Goal: Task Accomplishment & Management: Manage account settings

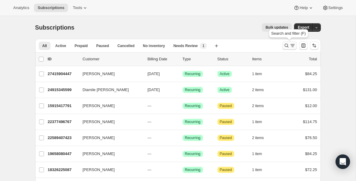
click at [288, 43] on icon "Search and filter results" at bounding box center [287, 45] width 6 height 6
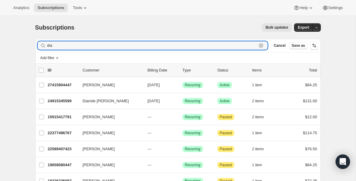
click at [262, 46] on icon "button" at bounding box center [261, 45] width 6 height 6
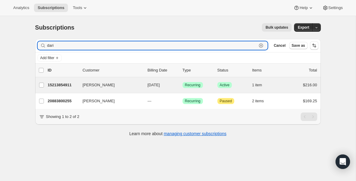
type input "dari"
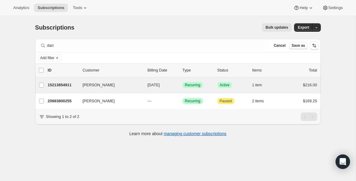
click at [63, 92] on div "DARIA JOHNSON 15213854911 DARIA JOHNSON 09/05/2025 Success Recurring Success Ac…" at bounding box center [178, 85] width 286 height 16
click at [62, 88] on div "15213854911 DARIA JOHNSON 09/05/2025 Success Recurring Success Active 1 item $2…" at bounding box center [183, 85] width 270 height 8
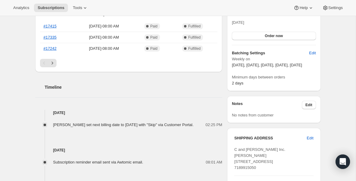
scroll to position [169, 0]
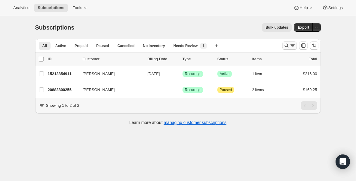
click at [287, 43] on icon "Search and filter results" at bounding box center [287, 45] width 6 height 6
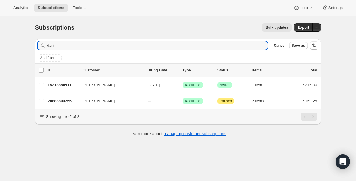
drag, startPoint x: 197, startPoint y: 47, endPoint x: -48, endPoint y: 33, distance: 246.0
click at [0, 33] on html "Analytics Subscriptions Tools Help Settings Skip to content Subscriptions. This…" at bounding box center [178, 90] width 356 height 181
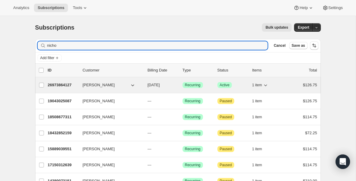
type input "nicho"
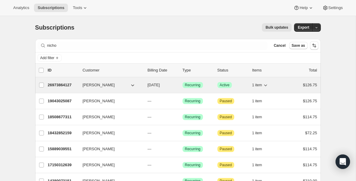
click at [68, 87] on p "26973864127" at bounding box center [63, 85] width 30 height 6
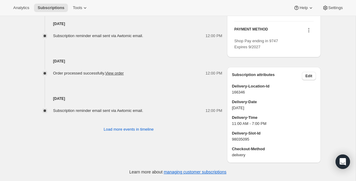
scroll to position [413, 0]
click at [46, 6] on span "Subscriptions" at bounding box center [51, 7] width 27 height 5
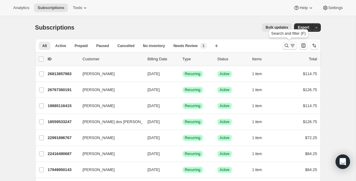
click at [287, 47] on icon "Search and filter results" at bounding box center [287, 45] width 6 height 6
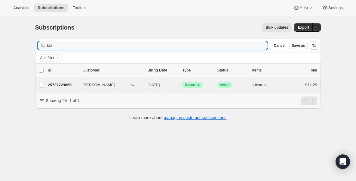
type input "bla"
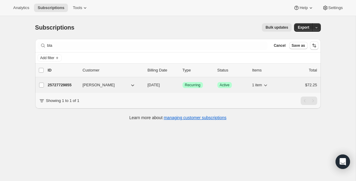
click at [67, 85] on p "25727729855" at bounding box center [63, 85] width 30 height 6
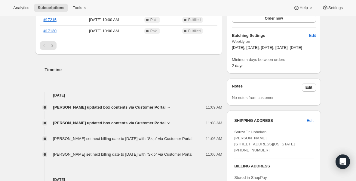
scroll to position [193, 0]
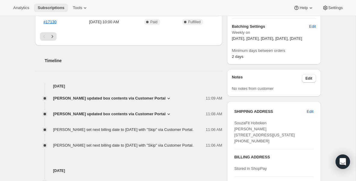
click at [63, 5] on button "Subscriptions" at bounding box center [51, 8] width 34 height 8
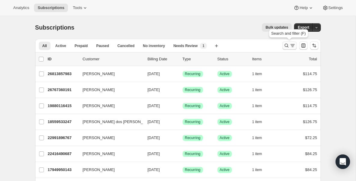
click at [288, 45] on icon "Search and filter results" at bounding box center [287, 45] width 6 height 6
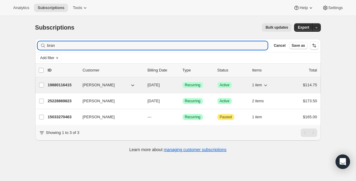
type input "bran"
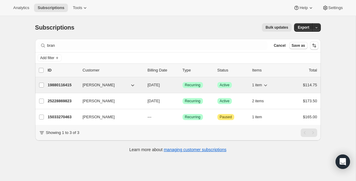
click at [66, 84] on p "19880116415" at bounding box center [63, 85] width 30 height 6
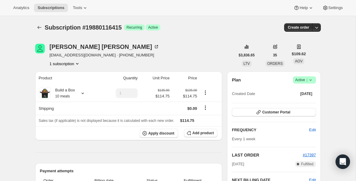
click at [57, 14] on div "Analytics Subscriptions Tools Help Settings" at bounding box center [178, 8] width 356 height 16
click at [54, 8] on span "Subscriptions" at bounding box center [51, 7] width 27 height 5
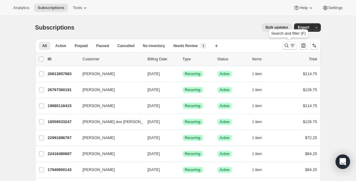
click at [284, 48] on icon "Search and filter results" at bounding box center [287, 45] width 6 height 6
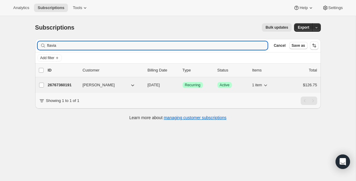
type input "flavia"
click at [58, 86] on p "26767360191" at bounding box center [63, 85] width 30 height 6
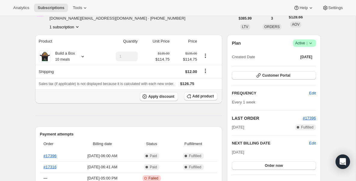
scroll to position [36, 0]
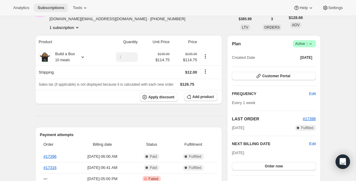
click at [61, 8] on span "Subscriptions" at bounding box center [51, 7] width 27 height 5
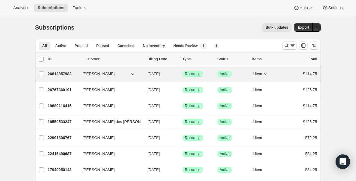
click at [66, 73] on p "26813857983" at bounding box center [63, 74] width 30 height 6
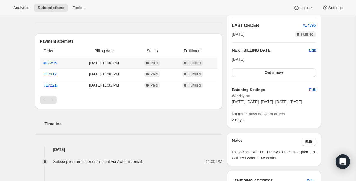
scroll to position [108, 0]
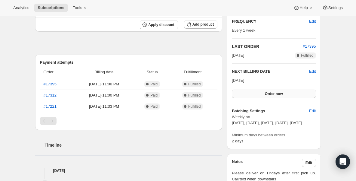
click at [249, 89] on button "Order now" at bounding box center [274, 93] width 84 height 8
click at [249, 89] on button "Click to confirm" at bounding box center [274, 93] width 84 height 8
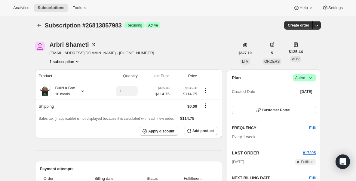
scroll to position [0, 0]
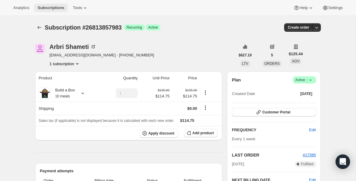
click at [61, 9] on span "Subscriptions" at bounding box center [51, 7] width 27 height 5
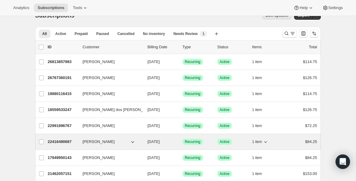
scroll to position [24, 0]
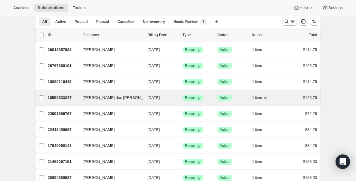
click at [78, 101] on div "18559533247 Guilherme Ruiz dos Santos Miguel 08/28/2025 Success Recurring Succe…" at bounding box center [183, 97] width 270 height 8
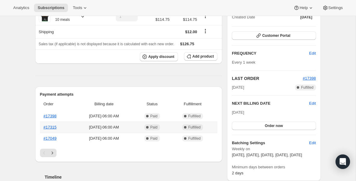
scroll to position [72, 0]
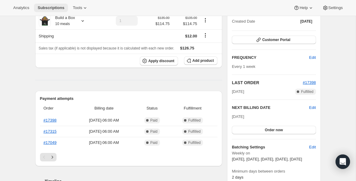
click at [47, 7] on span "Subscriptions" at bounding box center [51, 7] width 27 height 5
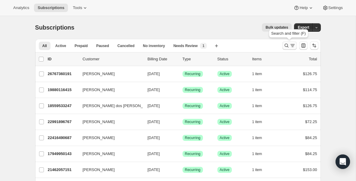
click at [284, 45] on icon "Search and filter results" at bounding box center [287, 45] width 6 height 6
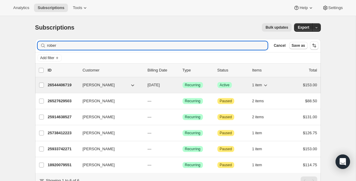
type input "rober"
click at [70, 84] on p "26544406719" at bounding box center [63, 85] width 30 height 6
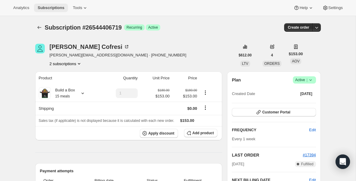
click at [59, 11] on button "Subscriptions" at bounding box center [51, 8] width 34 height 8
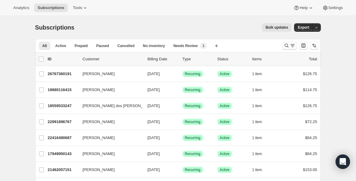
click at [287, 45] on icon "Search and filter results" at bounding box center [287, 45] width 6 height 6
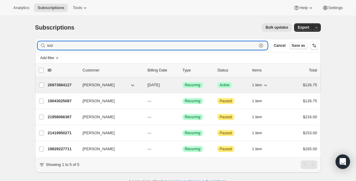
type input "soz"
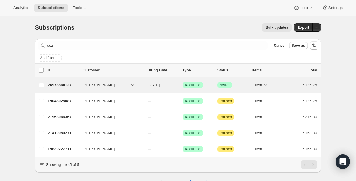
click at [61, 86] on p "26973864127" at bounding box center [63, 85] width 30 height 6
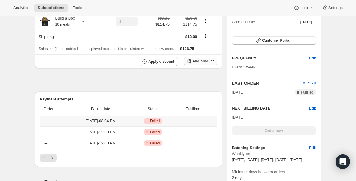
scroll to position [132, 0]
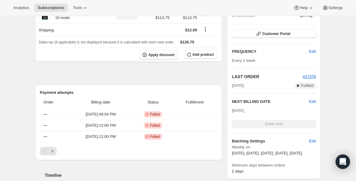
click at [240, 118] on div "[DATE] Order now" at bounding box center [274, 117] width 84 height 20
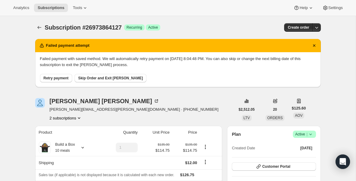
click at [66, 78] on span "Retry payment" at bounding box center [56, 78] width 25 height 5
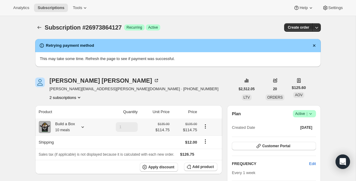
click at [66, 128] on small "10 meals" at bounding box center [62, 130] width 15 height 4
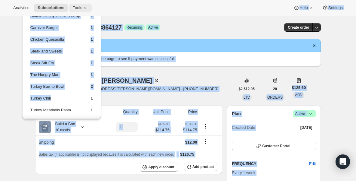
drag, startPoint x: 83, startPoint y: 95, endPoint x: 84, endPoint y: 7, distance: 88.2
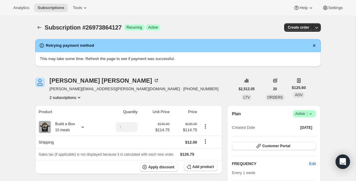
click at [148, 88] on div "Nicholas Sozio nicholas.sozio@aol.com · +19148069130 2 subscriptions" at bounding box center [135, 88] width 200 height 23
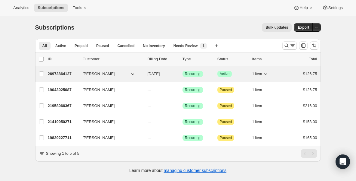
click at [90, 74] on span "[PERSON_NAME]" at bounding box center [99, 74] width 32 height 6
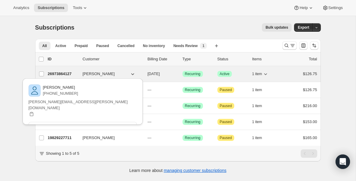
click at [86, 71] on span "[PERSON_NAME]" at bounding box center [99, 74] width 32 height 6
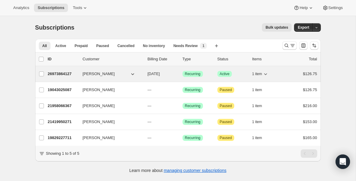
click at [74, 73] on p "26973864127" at bounding box center [63, 74] width 30 height 6
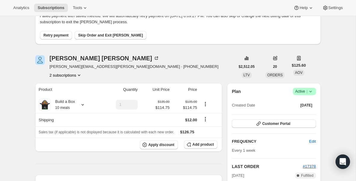
scroll to position [36, 0]
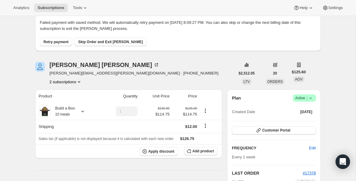
click at [57, 42] on span "Retry payment" at bounding box center [56, 41] width 25 height 5
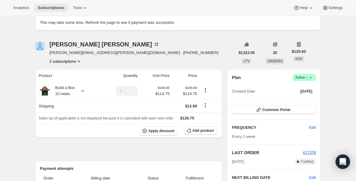
click at [58, 8] on span "Subscriptions" at bounding box center [51, 7] width 27 height 5
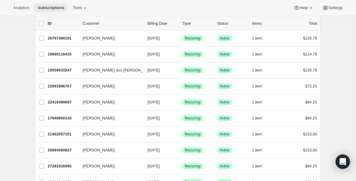
scroll to position [36, 0]
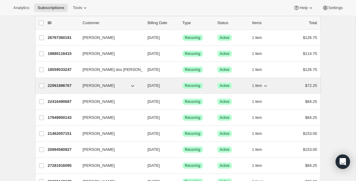
click at [65, 86] on p "22991896767" at bounding box center [63, 85] width 30 height 6
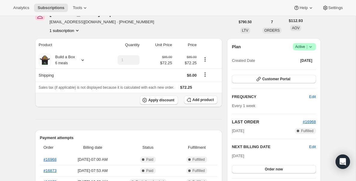
scroll to position [24, 0]
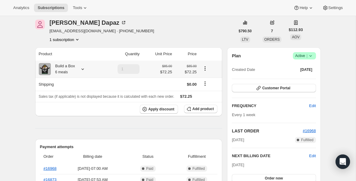
click at [67, 70] on div "Build a Box 6 meals" at bounding box center [63, 69] width 24 height 12
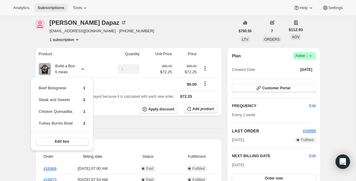
click at [45, 4] on button "Subscriptions" at bounding box center [51, 8] width 34 height 8
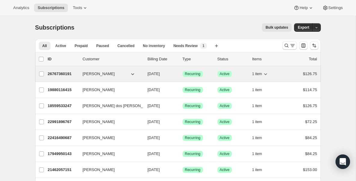
click at [64, 74] on p "26767360191" at bounding box center [63, 74] width 30 height 6
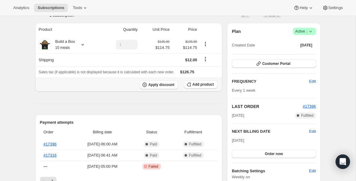
scroll to position [48, 0]
click at [63, 47] on small "10 meals" at bounding box center [62, 48] width 15 height 4
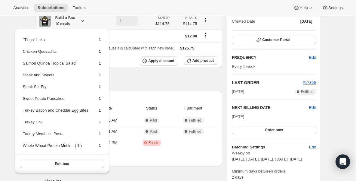
scroll to position [84, 0]
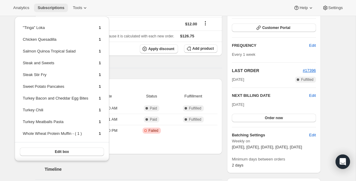
click at [54, 8] on span "Subscriptions" at bounding box center [51, 7] width 27 height 5
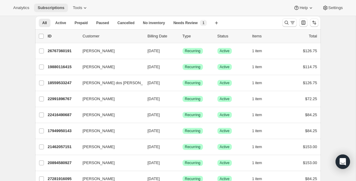
scroll to position [24, 0]
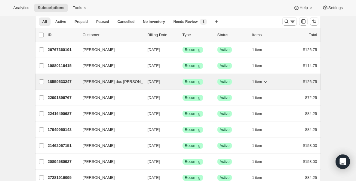
click at [64, 79] on p "18559533247" at bounding box center [63, 82] width 30 height 6
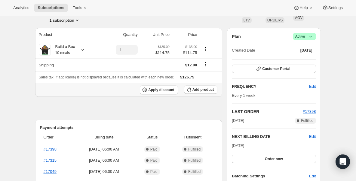
scroll to position [48, 0]
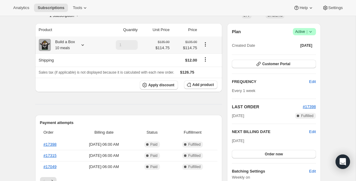
click at [65, 45] on div "Build a Box 10 meals" at bounding box center [63, 45] width 24 height 12
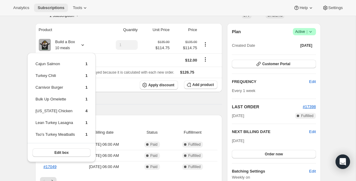
click at [61, 9] on span "Subscriptions" at bounding box center [51, 7] width 27 height 5
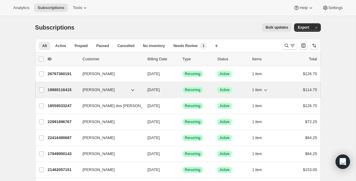
click at [63, 88] on p "19880116415" at bounding box center [63, 90] width 30 height 6
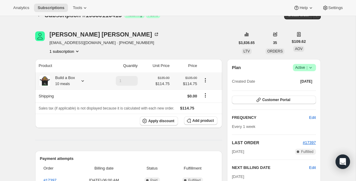
scroll to position [24, 0]
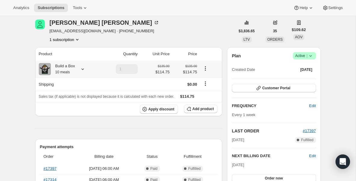
click at [64, 74] on small "10 meals" at bounding box center [62, 72] width 15 height 4
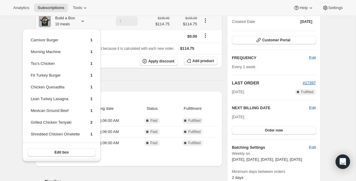
scroll to position [72, 0]
click at [58, 7] on span "Subscriptions" at bounding box center [51, 7] width 27 height 5
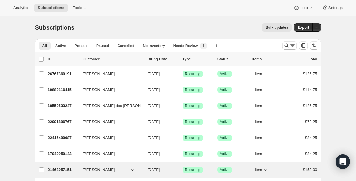
click at [64, 170] on p "21462057151" at bounding box center [63, 169] width 30 height 6
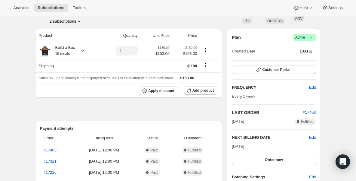
scroll to position [36, 0]
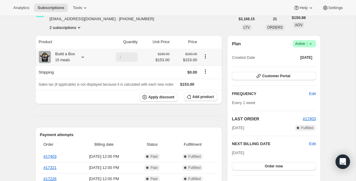
click at [65, 59] on small "15 meals" at bounding box center [62, 60] width 15 height 4
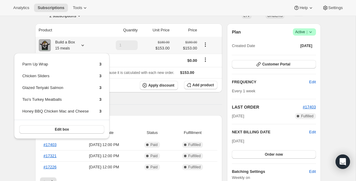
scroll to position [48, 0]
click at [55, 13] on div "Analytics Subscriptions Tools Help Settings" at bounding box center [178, 8] width 356 height 16
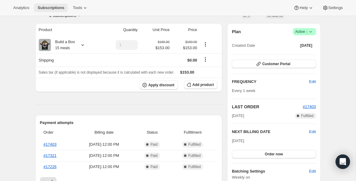
click at [53, 5] on button "Subscriptions" at bounding box center [51, 8] width 34 height 8
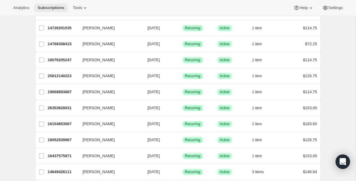
scroll to position [313, 0]
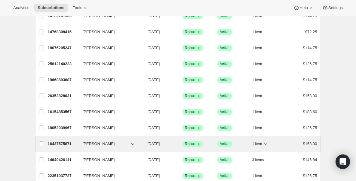
click at [57, 142] on p "16437575871" at bounding box center [63, 144] width 30 height 6
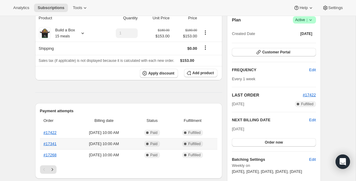
scroll to position [48, 0]
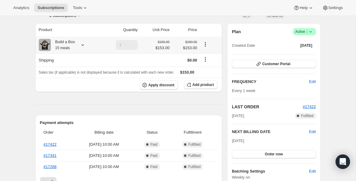
click at [70, 44] on div "Build a Box 15 meals" at bounding box center [63, 45] width 24 height 12
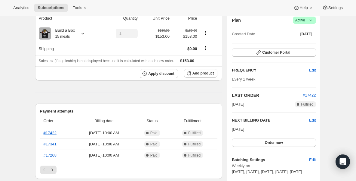
scroll to position [60, 0]
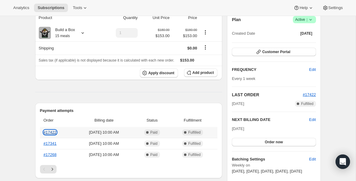
click at [48, 132] on link "#17422" at bounding box center [50, 132] width 13 height 5
